Goal: Information Seeking & Learning: Learn about a topic

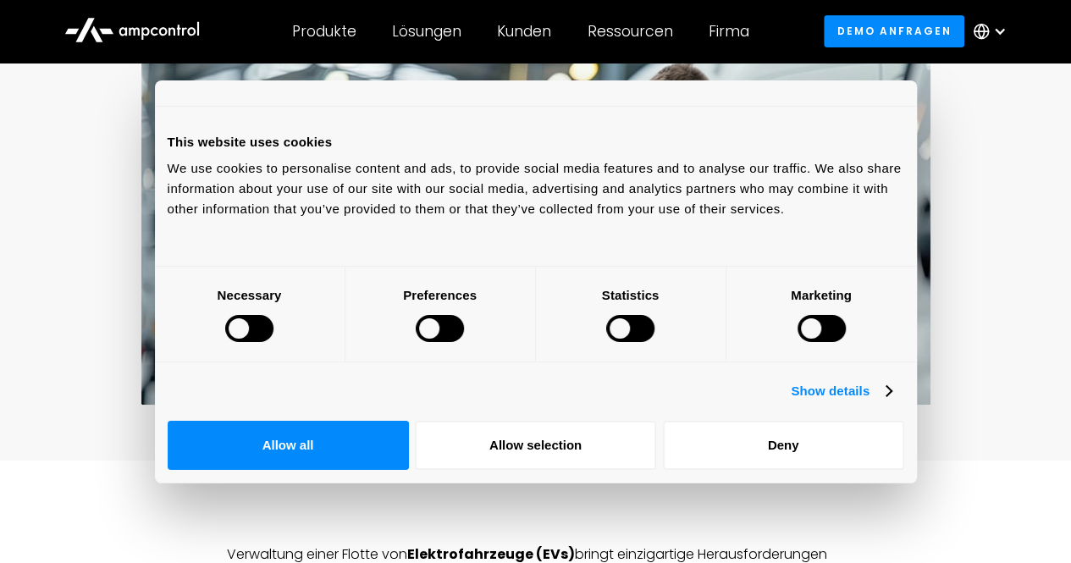
scroll to position [339, 0]
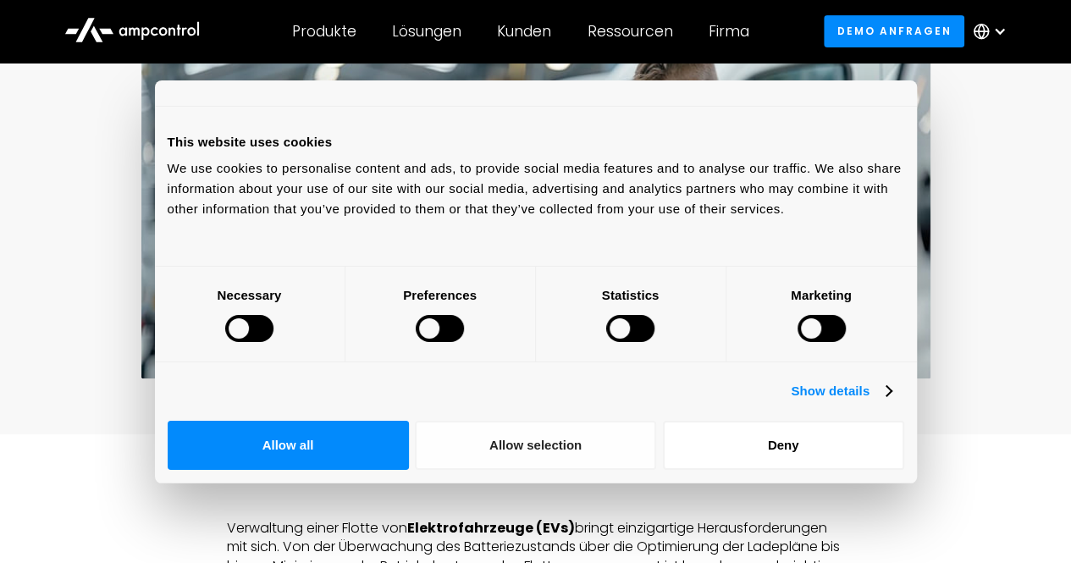
click at [656, 421] on button "Allow selection" at bounding box center [535, 445] width 241 height 49
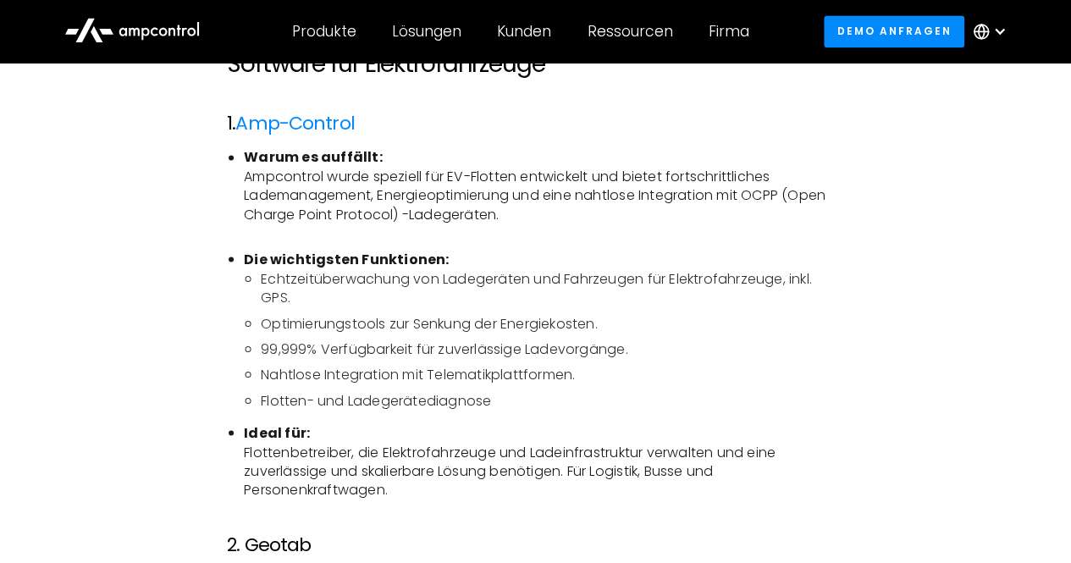
scroll to position [1016, 0]
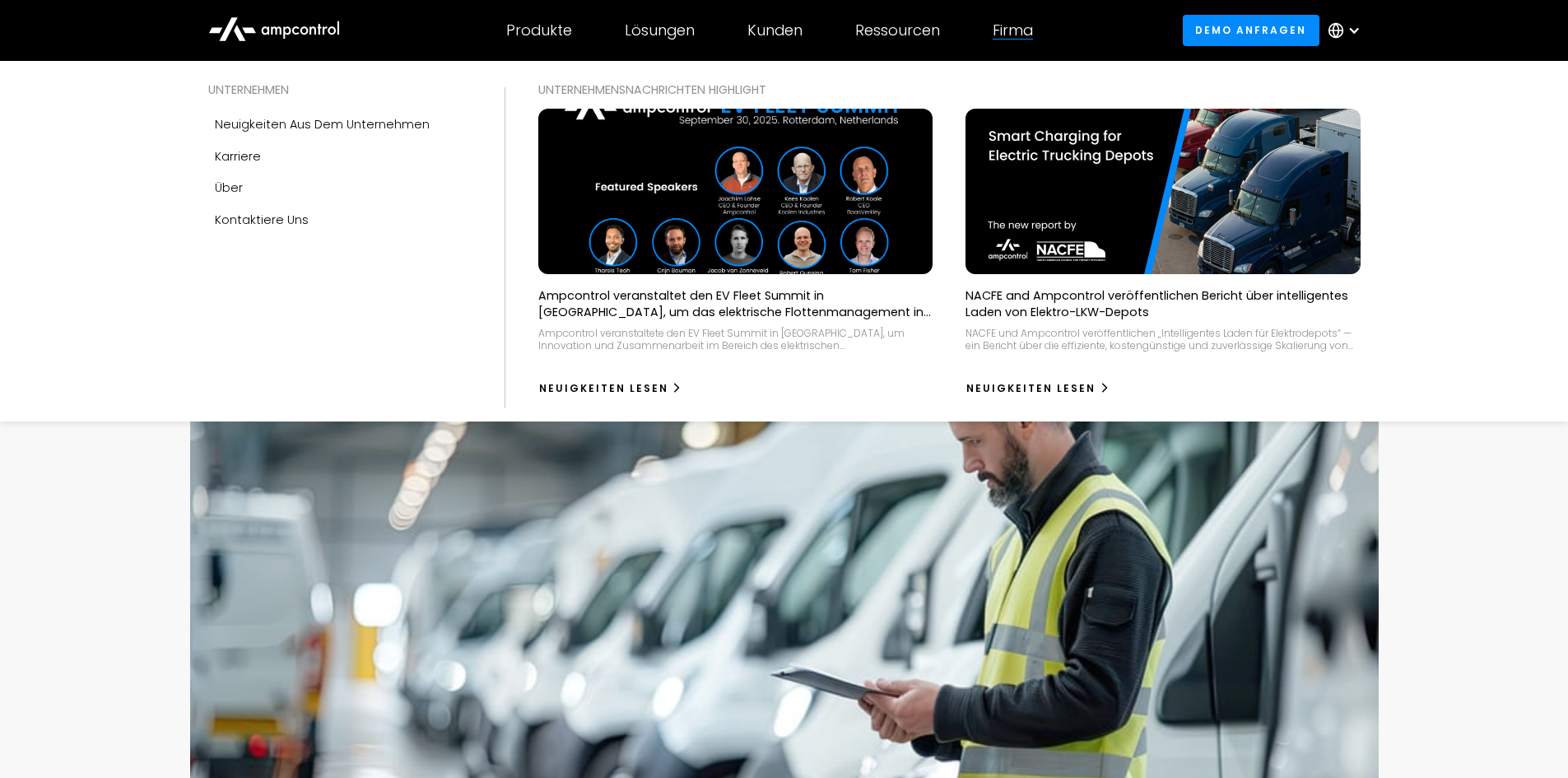
click at [1012, 31] on div "Firma" at bounding box center [1012, 30] width 40 height 18
click at [239, 183] on div "Über" at bounding box center [228, 188] width 28 height 18
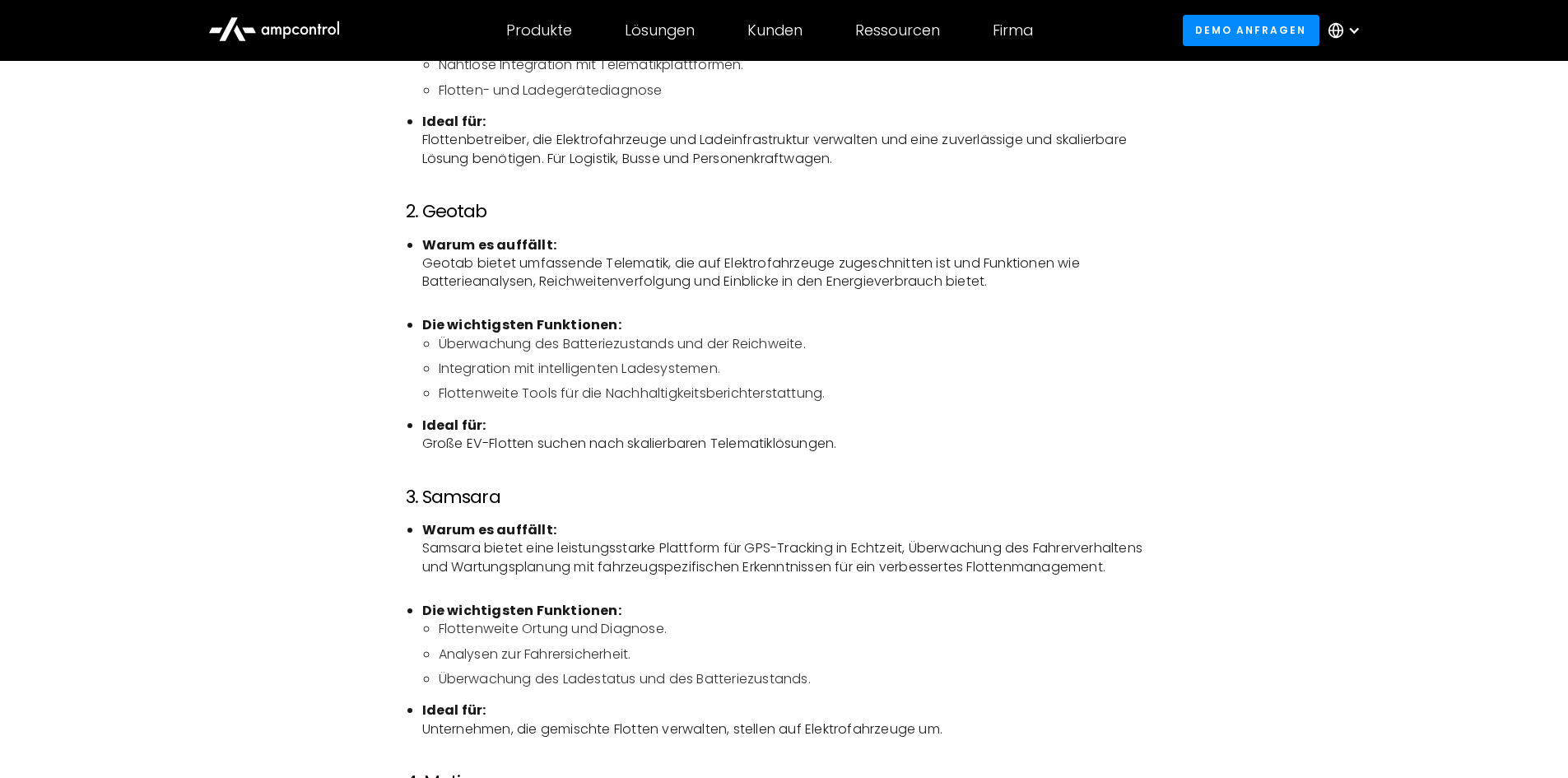
scroll to position [1646, 0]
